Goal: Transaction & Acquisition: Purchase product/service

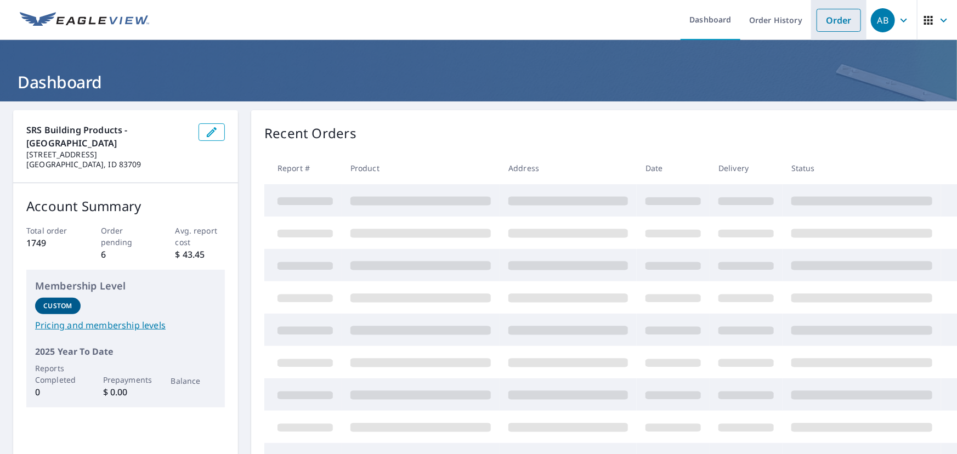
click at [817, 16] on link "Order" at bounding box center [839, 20] width 44 height 23
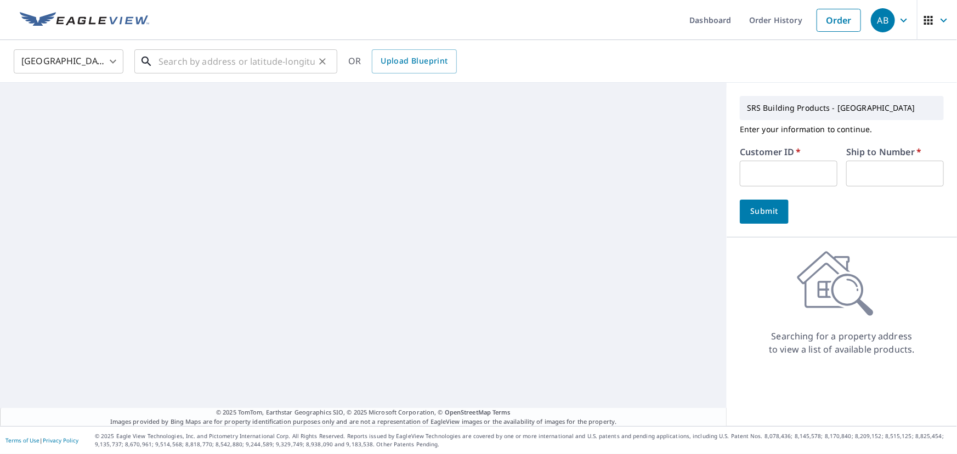
click at [256, 62] on input "text" at bounding box center [237, 61] width 156 height 31
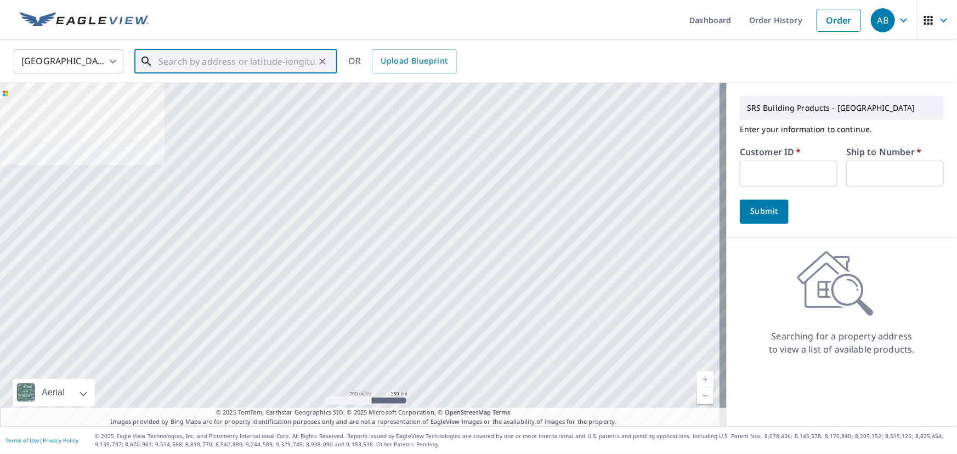
paste input "428 garden ct"
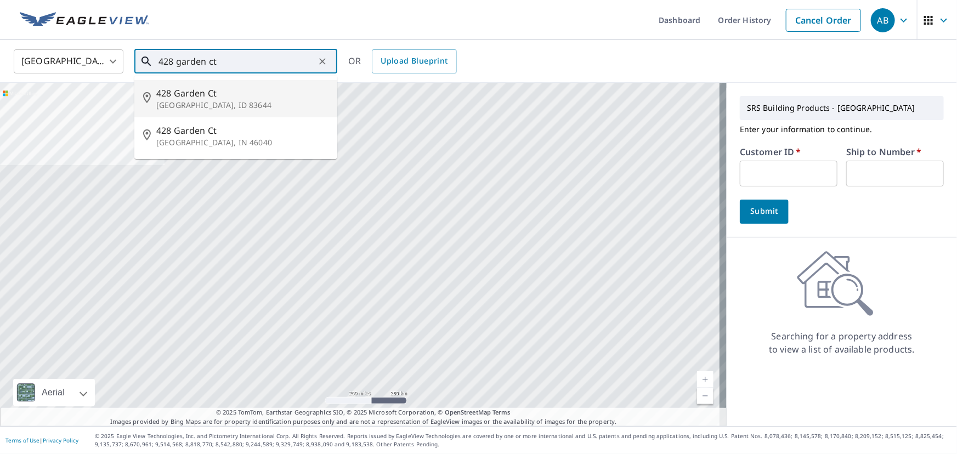
click at [204, 99] on span "428 Garden Ct" at bounding box center [242, 93] width 172 height 13
type input "[GEOGRAPHIC_DATA]"
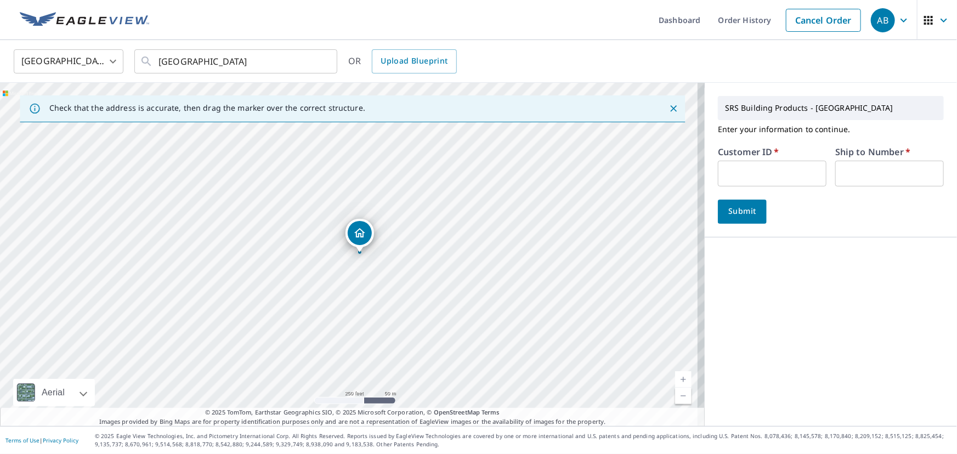
click at [763, 170] on input "text" at bounding box center [772, 174] width 109 height 26
type input "moo326"
click at [858, 170] on input "text" at bounding box center [890, 174] width 109 height 26
type input "1"
click at [727, 207] on span "Submit" at bounding box center [742, 212] width 31 height 14
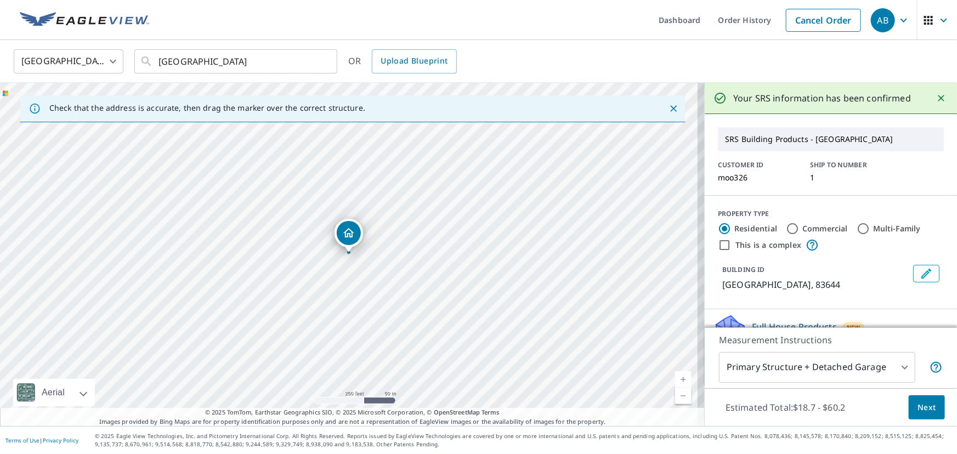
click at [913, 414] on button "Next" at bounding box center [927, 408] width 36 height 25
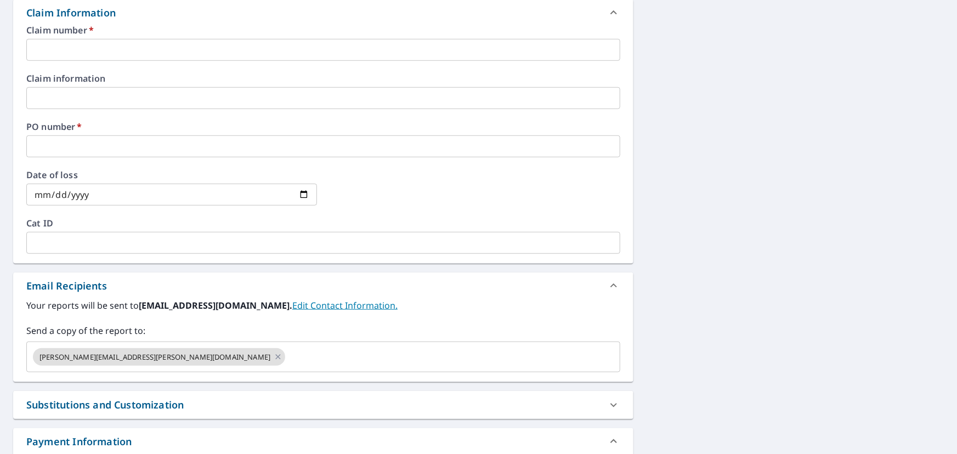
scroll to position [449, 0]
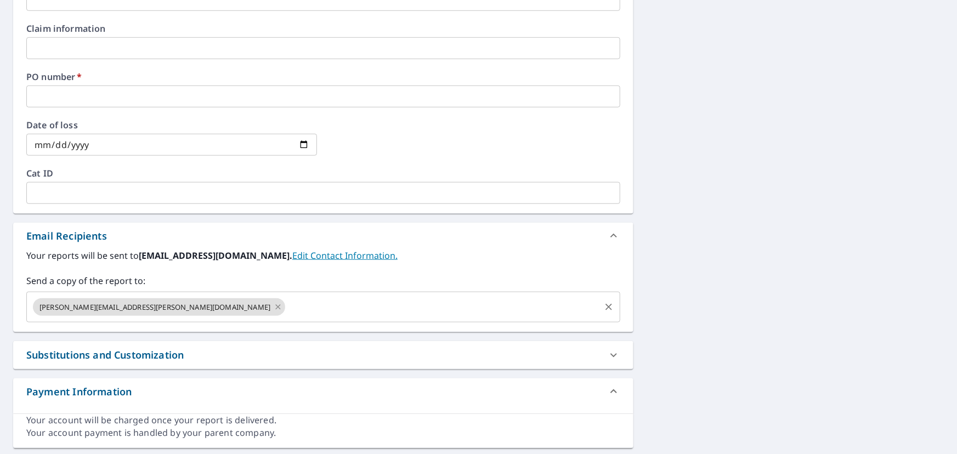
click at [274, 307] on icon at bounding box center [278, 307] width 9 height 12
checkbox input "true"
click at [121, 307] on input "text" at bounding box center [315, 307] width 568 height 21
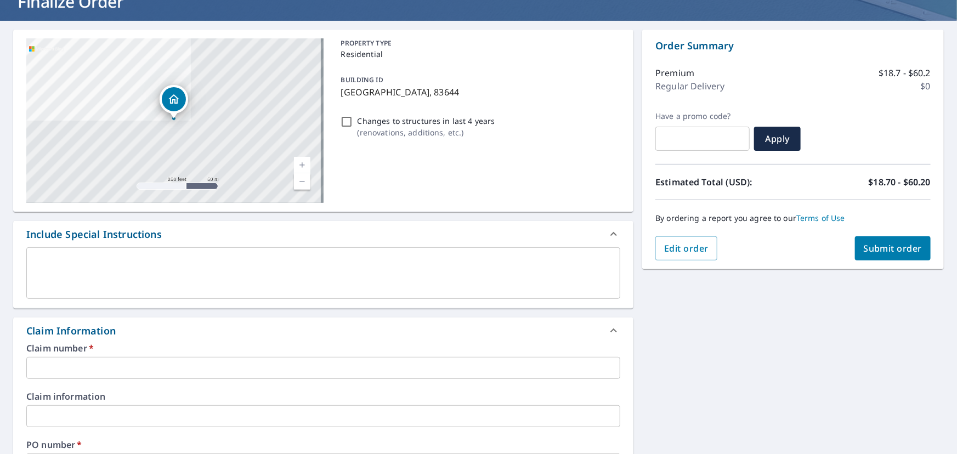
scroll to position [0, 0]
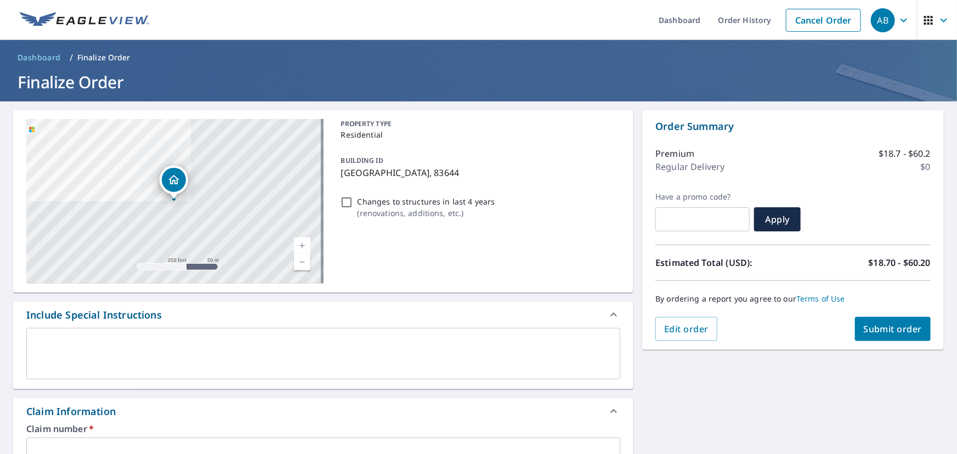
type input "[EMAIL_ADDRESS][DOMAIN_NAME]"
drag, startPoint x: 339, startPoint y: 173, endPoint x: 502, endPoint y: 189, distance: 164.3
click at [499, 185] on div "PROPERTY TYPE Residential BUILDING ID [STREET_ADDRESS] Changes to structures in…" at bounding box center [479, 201] width 284 height 165
checkbox input "true"
copy p "[GEOGRAPHIC_DATA], 83644"
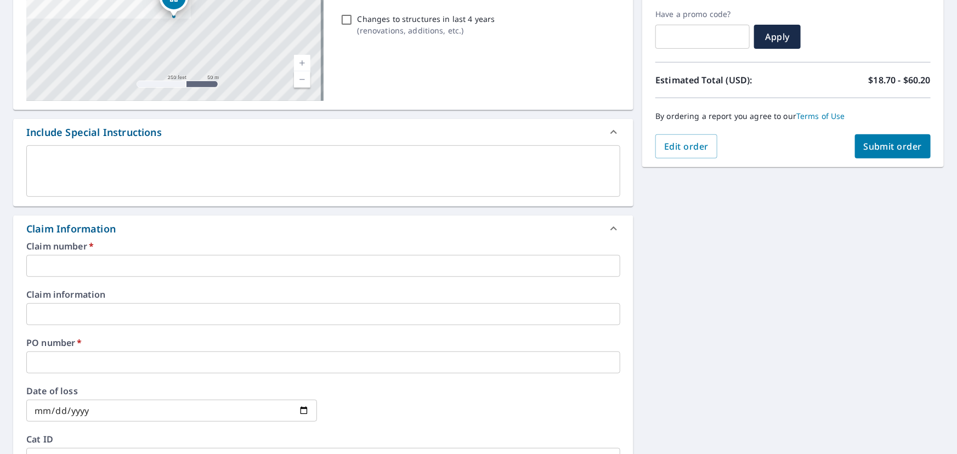
scroll to position [199, 0]
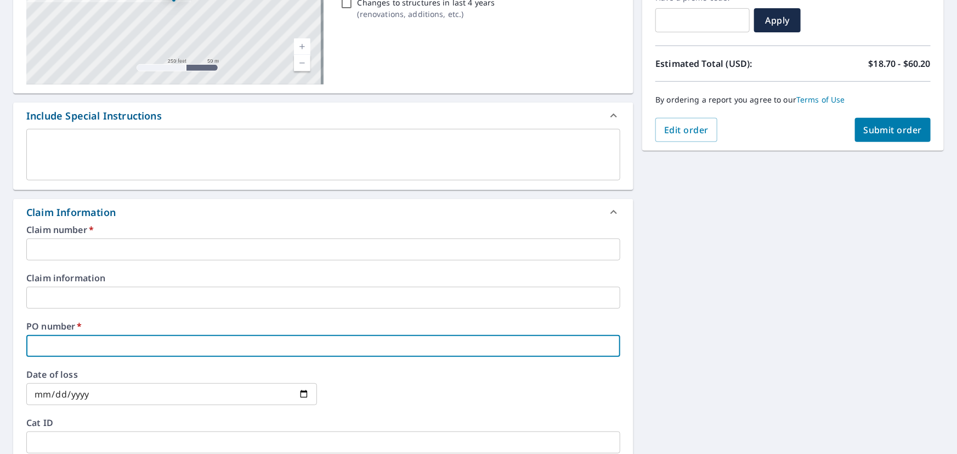
click at [57, 336] on input "text" at bounding box center [323, 346] width 594 height 22
paste input "[GEOGRAPHIC_DATA], 83644"
type input "[GEOGRAPHIC_DATA], 83644"
checkbox input "true"
type input "[GEOGRAPHIC_DATA], 83644"
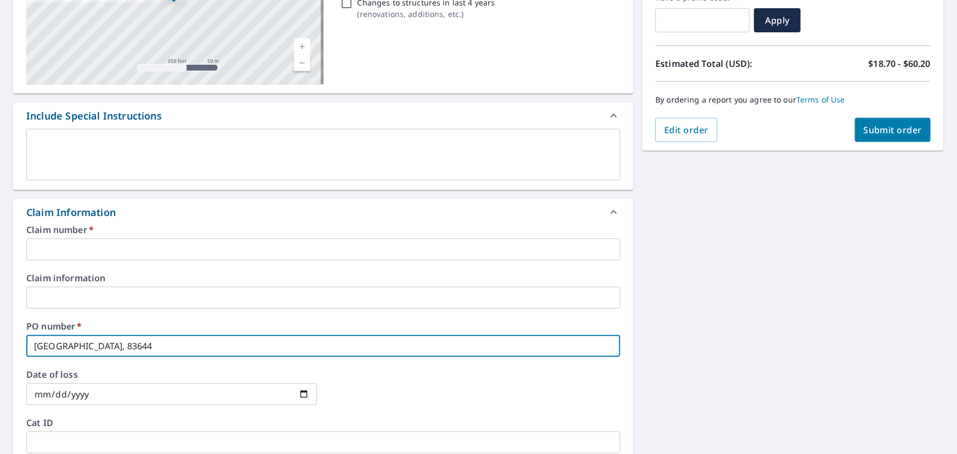
click at [57, 252] on input "text" at bounding box center [323, 250] width 594 height 22
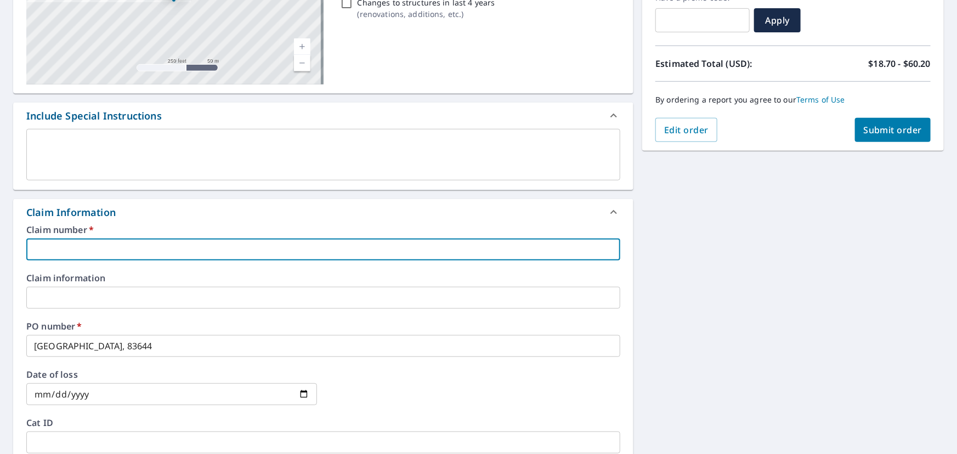
type input "moo326"
checkbox input "true"
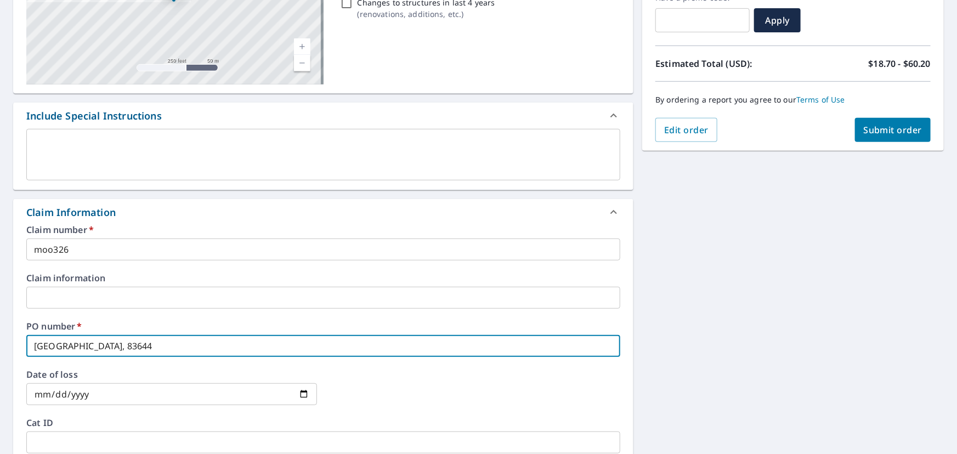
click at [204, 346] on input "[GEOGRAPHIC_DATA], 83644" at bounding box center [323, 346] width 594 height 22
type input "[GEOGRAPHIC_DATA], 83644"
checkbox input "true"
type input "[STREET_ADDRESS] -"
checkbox input "true"
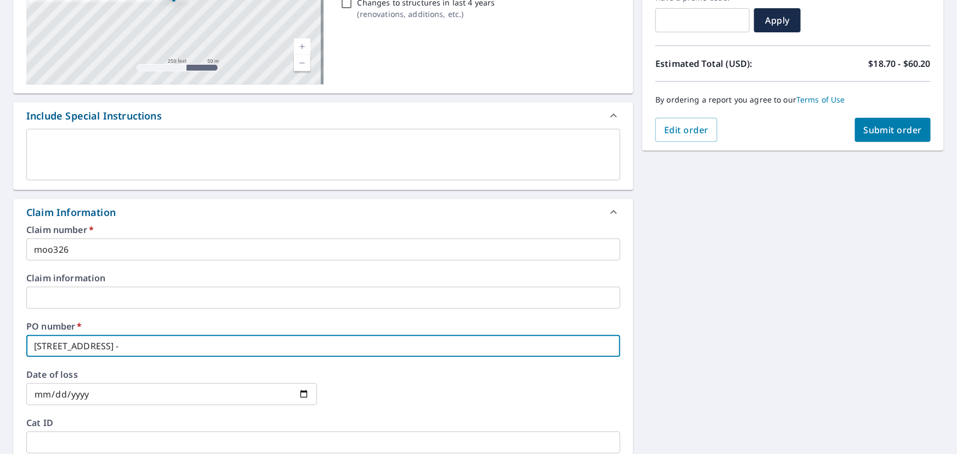
type input "[STREET_ADDRESS] -"
checkbox input "true"
type input "[GEOGRAPHIC_DATA], 83644 - c"
checkbox input "true"
type input "[GEOGRAPHIC_DATA], 83644 - cb"
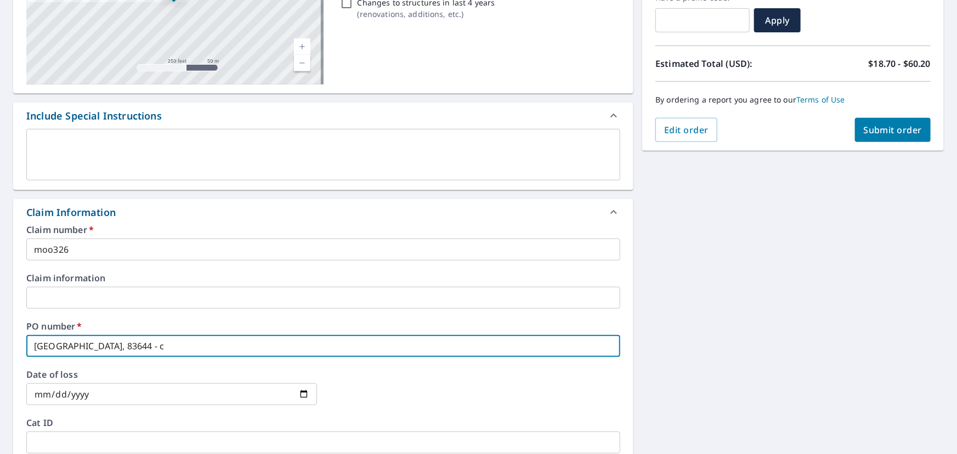
checkbox input "true"
type input "[GEOGRAPHIC_DATA], 83644 - cbh"
checkbox input "true"
type input "[GEOGRAPHIC_DATA], 83644 - cb"
checkbox input "true"
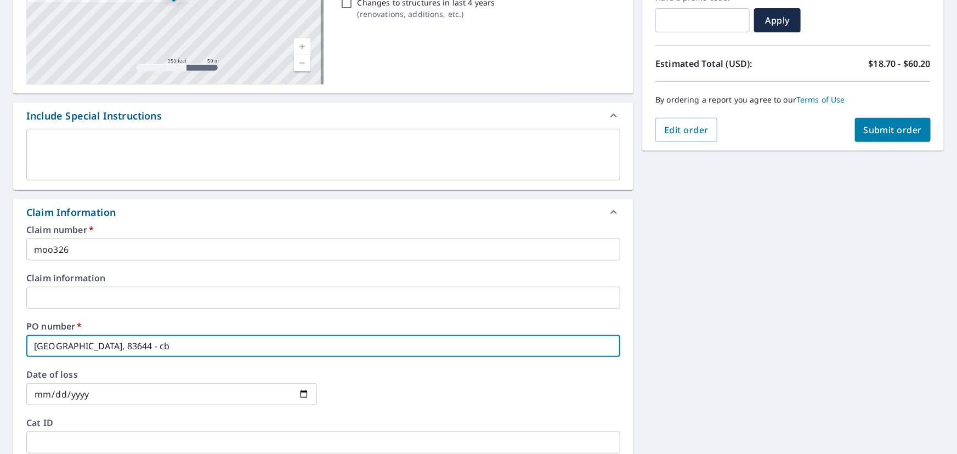
type input "[GEOGRAPHIC_DATA], 83644 - c"
checkbox input "true"
type input "[STREET_ADDRESS] -"
checkbox input "true"
type input "[GEOGRAPHIC_DATA], 83644 - C"
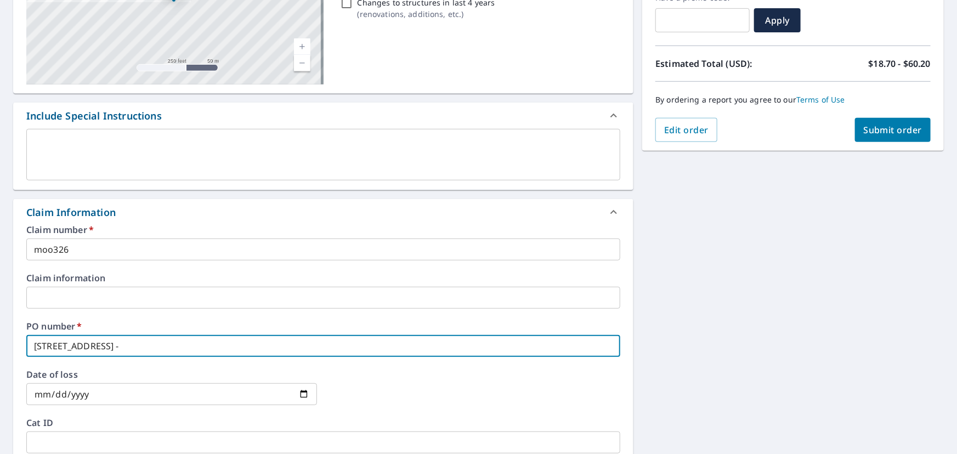
checkbox input "true"
type input "[GEOGRAPHIC_DATA], 83644 - CB"
checkbox input "true"
type input "[GEOGRAPHIC_DATA], 83644 - CBH"
checkbox input "true"
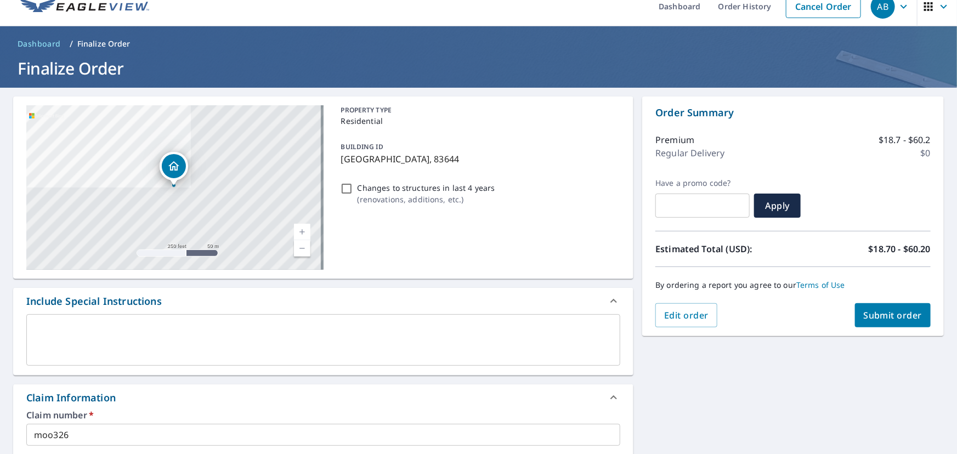
scroll to position [0, 0]
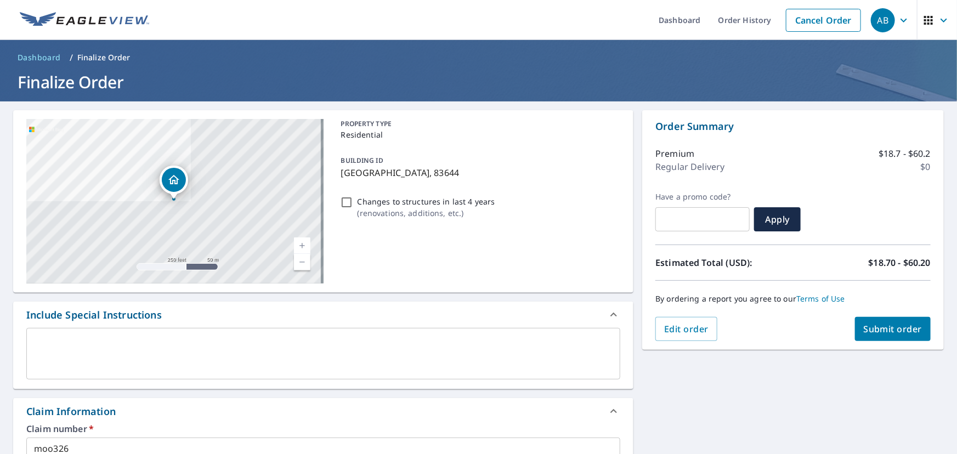
type input "[GEOGRAPHIC_DATA], 83644 - CBH"
click at [893, 329] on span "Submit order" at bounding box center [893, 329] width 59 height 12
checkbox input "true"
